Goal: Information Seeking & Learning: Learn about a topic

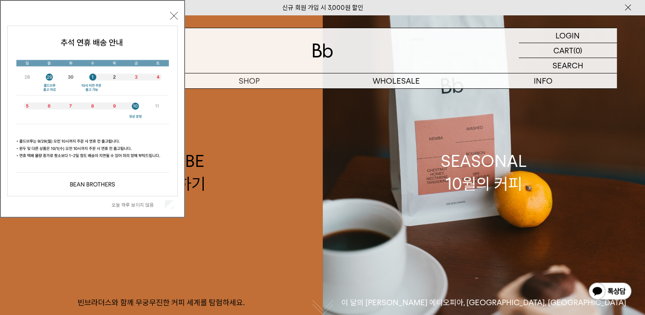
drag, startPoint x: 173, startPoint y: 16, endPoint x: 292, endPoint y: 49, distance: 124.1
click at [173, 15] on button "닫기" at bounding box center [174, 16] width 8 height 8
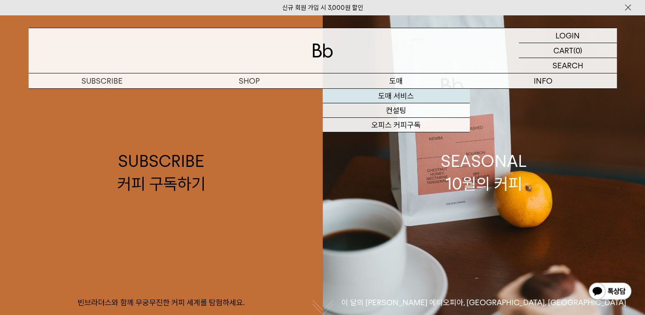
click at [402, 94] on link "도매 서비스" at bounding box center [396, 96] width 147 height 15
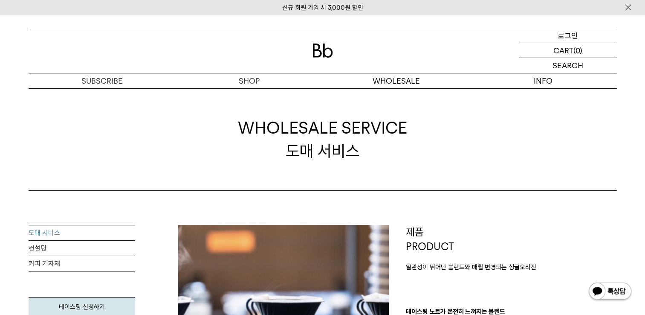
click at [592, 38] on div "LOGIN 로그인" at bounding box center [568, 35] width 98 height 15
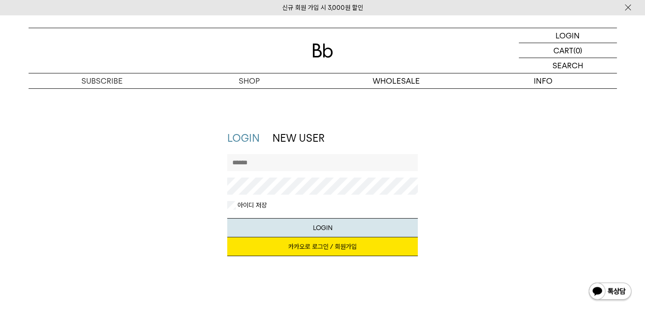
click at [282, 164] on input "text" at bounding box center [322, 162] width 191 height 17
type input "********"
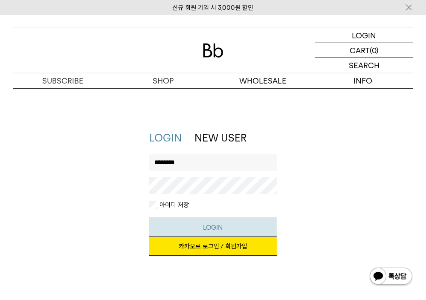
click at [208, 227] on button "LOGIN" at bounding box center [213, 227] width 128 height 19
click at [171, 222] on button "LOGIN" at bounding box center [213, 227] width 128 height 19
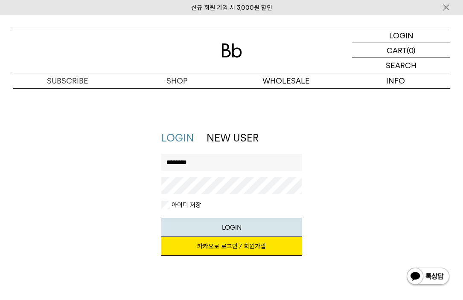
click at [416, 172] on div "LOGIN NEW USER 지금 가입하시면 3,000원 쿠폰과 매월 회원 전용 커피 혜택을 드려요. 카카오로 로그인 / 회원가입 아이디로 로그…" at bounding box center [232, 198] width 446 height 134
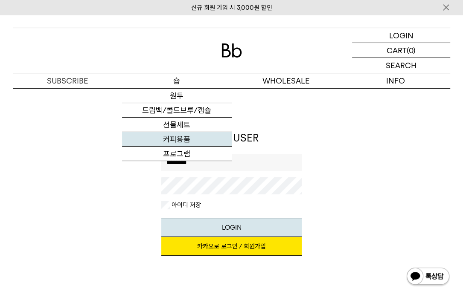
click at [177, 140] on link "커피용품" at bounding box center [176, 139] width 109 height 15
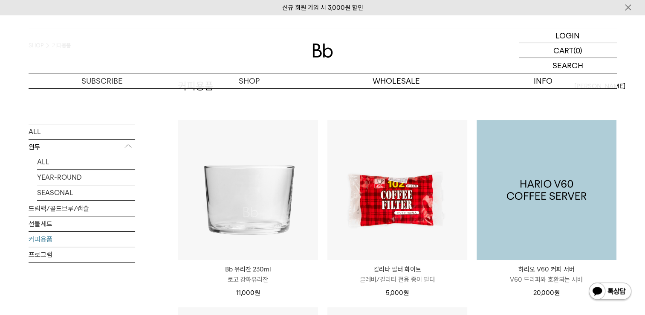
scroll to position [85, 0]
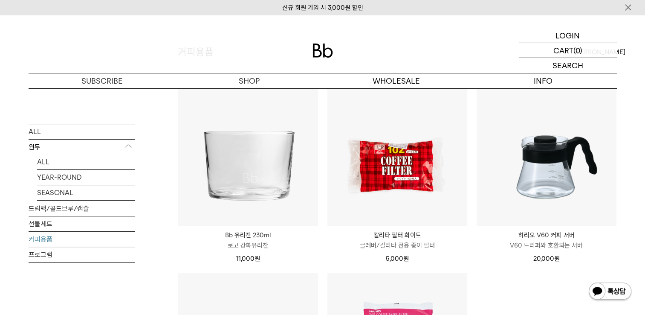
click at [57, 239] on link "커피용품" at bounding box center [82, 239] width 107 height 15
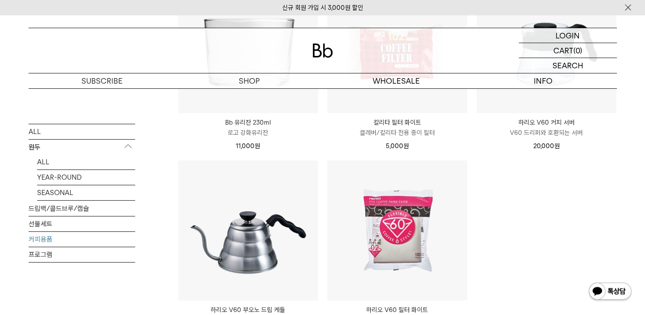
scroll to position [299, 0]
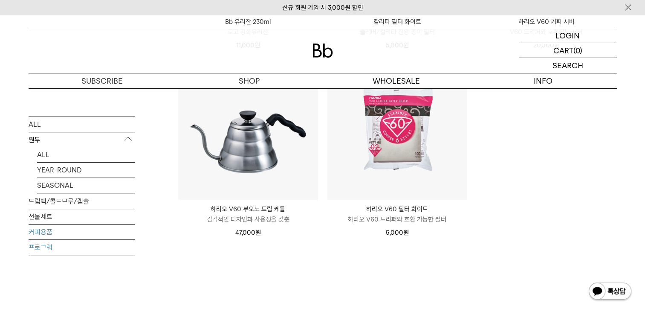
click at [61, 249] on link "프로그램" at bounding box center [82, 247] width 107 height 15
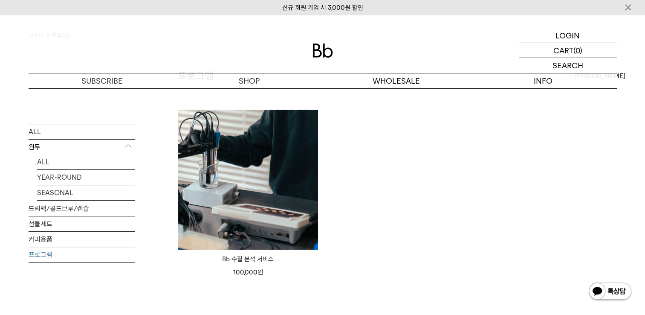
scroll to position [85, 0]
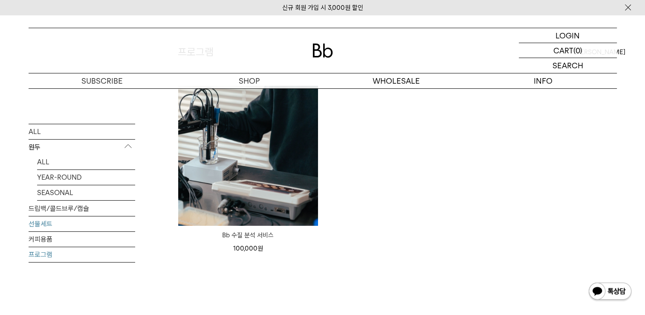
click at [87, 223] on link "선물세트" at bounding box center [82, 223] width 107 height 15
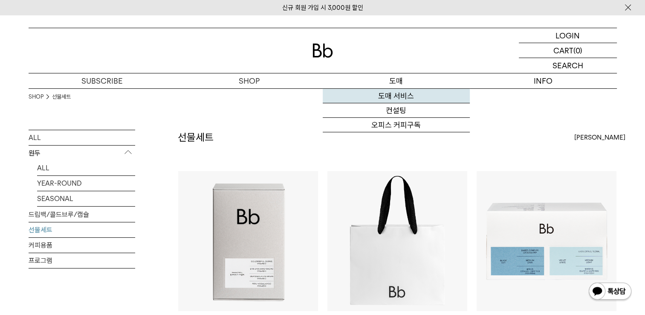
click at [395, 95] on link "도매 서비스" at bounding box center [396, 96] width 147 height 15
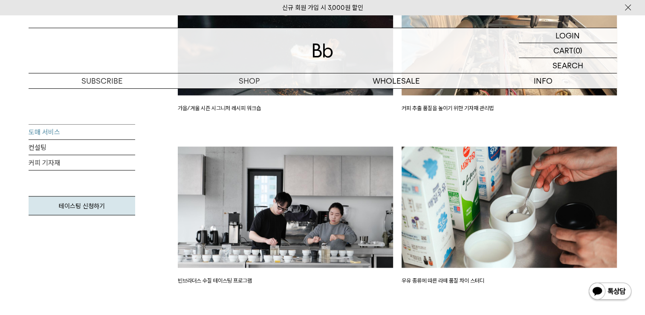
scroll to position [1536, 0]
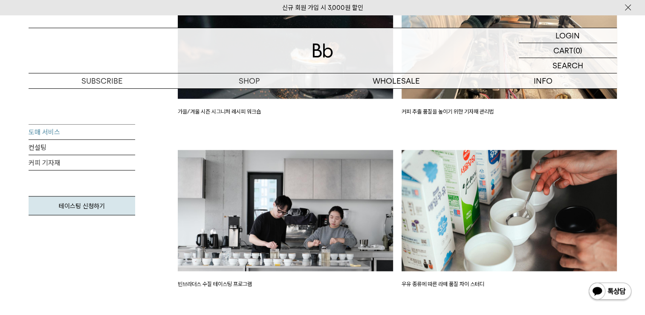
click at [516, 178] on img at bounding box center [509, 210] width 215 height 121
click at [464, 284] on p "우유 종류에 따른 라떼 품질 차이 스터디" at bounding box center [509, 283] width 215 height 9
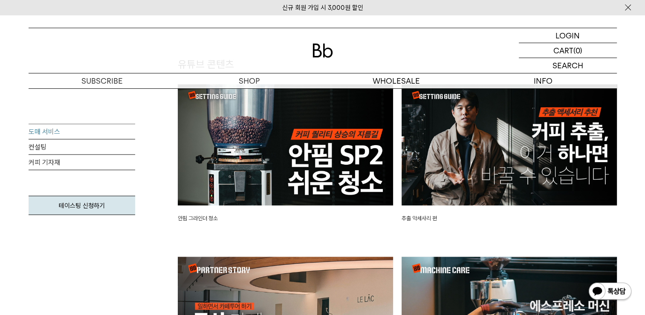
scroll to position [1834, 0]
click at [539, 164] on img at bounding box center [509, 144] width 215 height 121
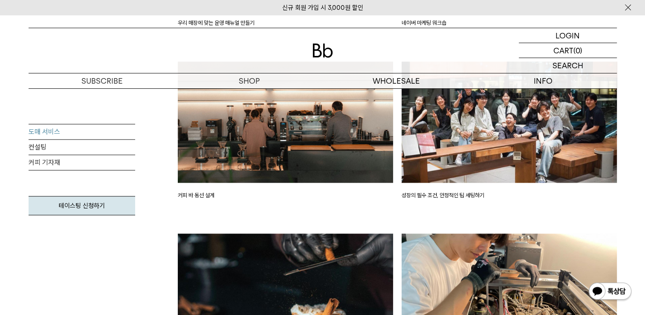
scroll to position [1066, 0]
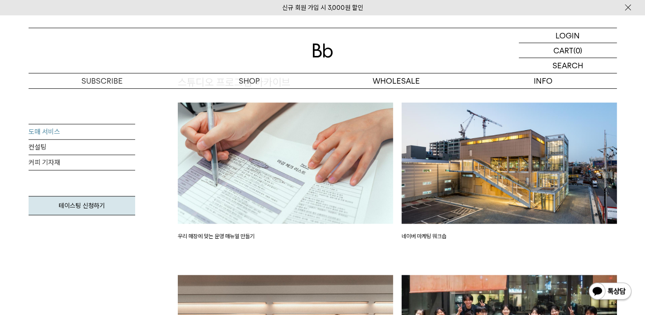
click at [267, 161] on img at bounding box center [285, 162] width 215 height 121
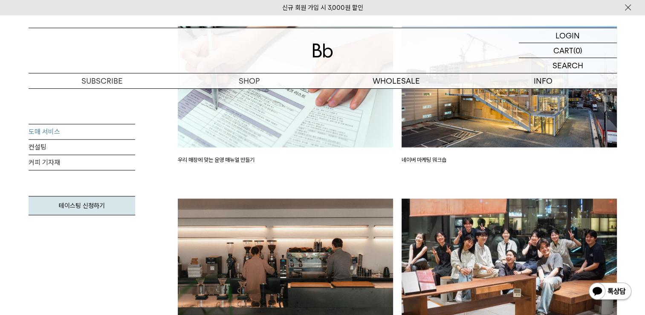
scroll to position [1143, 0]
click at [38, 146] on link "컨설팅" at bounding box center [82, 146] width 107 height 15
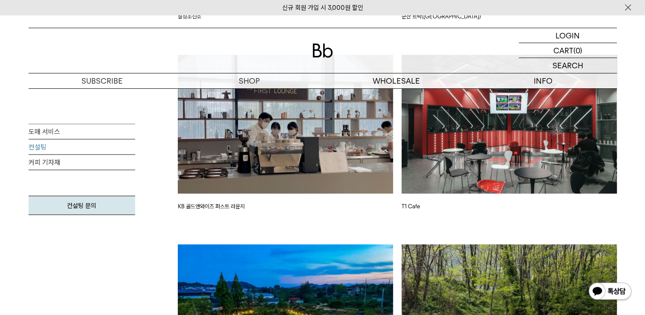
scroll to position [1578, 0]
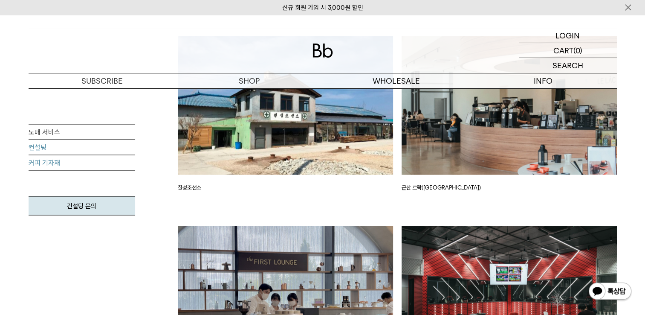
click at [56, 160] on link "커피 기자재" at bounding box center [82, 162] width 107 height 15
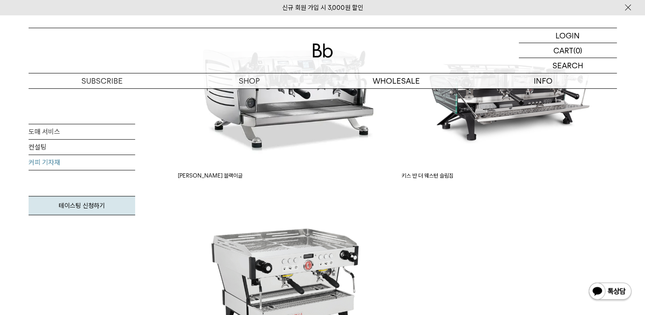
scroll to position [427, 0]
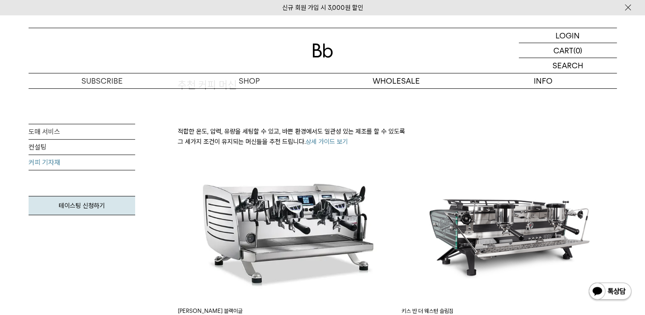
click at [316, 210] on img at bounding box center [285, 229] width 215 height 139
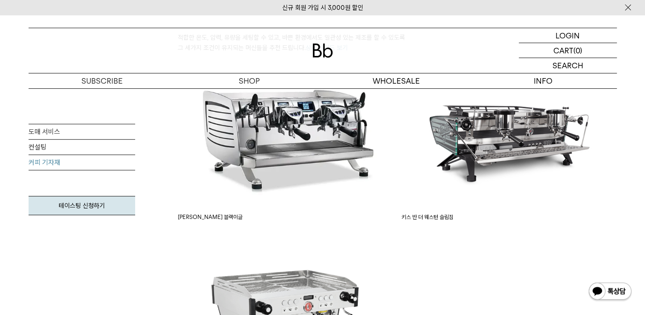
scroll to position [512, 0]
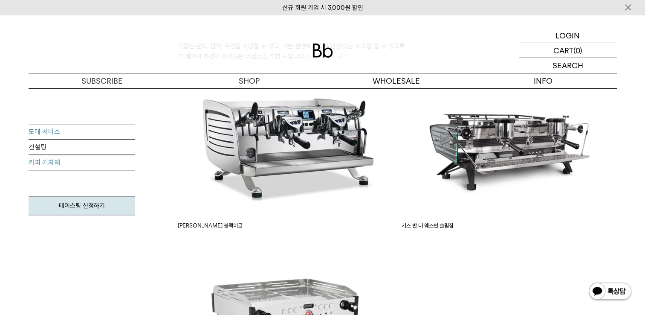
click at [65, 133] on link "도매 서비스" at bounding box center [82, 131] width 107 height 15
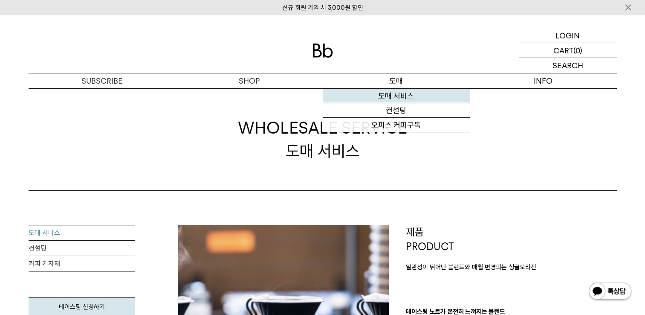
click at [393, 94] on link "도매 서비스" at bounding box center [396, 96] width 147 height 15
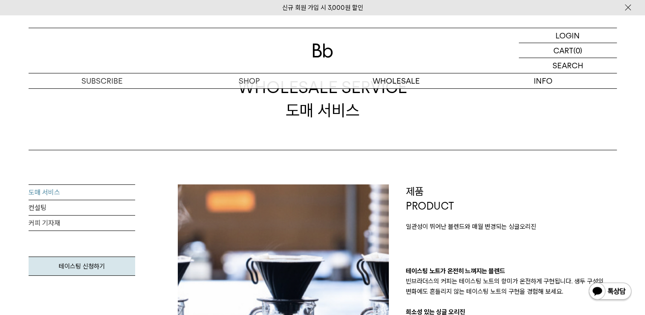
scroll to position [85, 0]
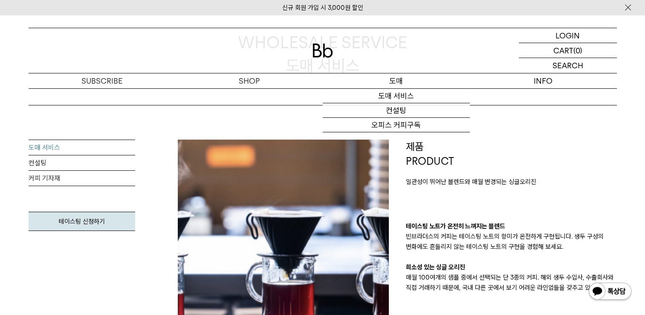
click at [404, 87] on p "도매" at bounding box center [396, 80] width 147 height 15
click at [399, 84] on p "도매" at bounding box center [396, 80] width 147 height 15
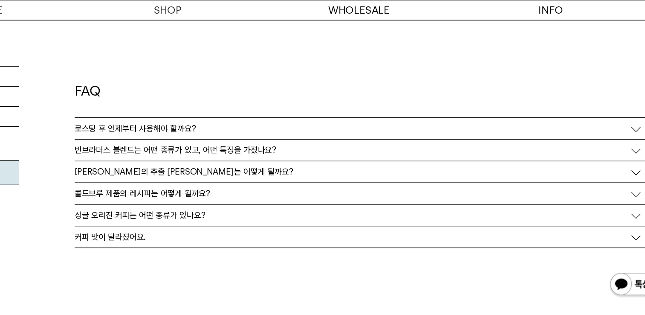
scroll to position [2163, 0]
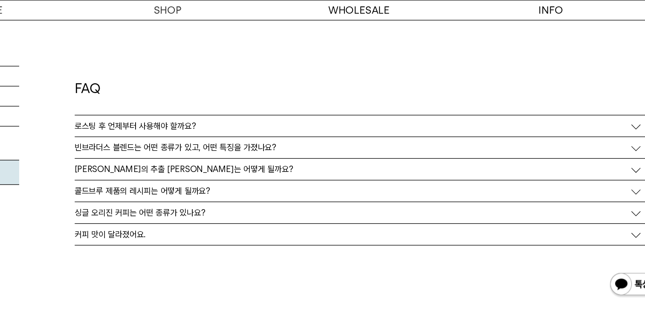
click at [255, 204] on p "[PERSON_NAME]의 추출 [PERSON_NAME]는 어떻게 될까요?" at bounding box center [262, 203] width 168 height 8
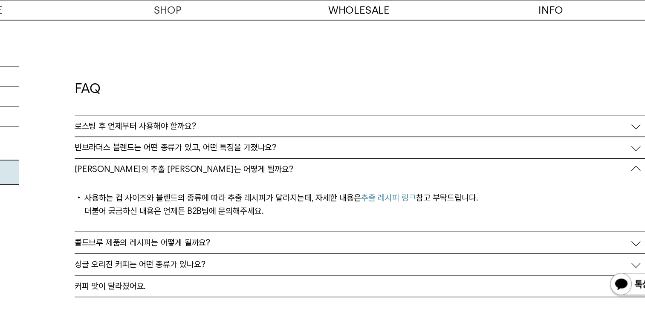
click at [411, 227] on link "추출 레시피 링크" at bounding box center [419, 225] width 42 height 8
